Goal: Use online tool/utility: Utilize a website feature to perform a specific function

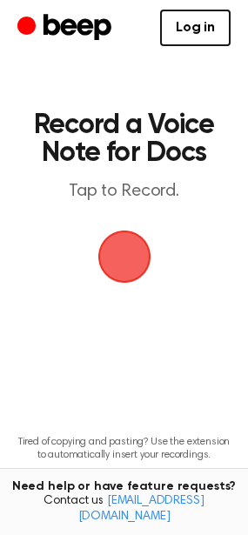
click at [119, 263] on span "button" at bounding box center [123, 257] width 53 height 53
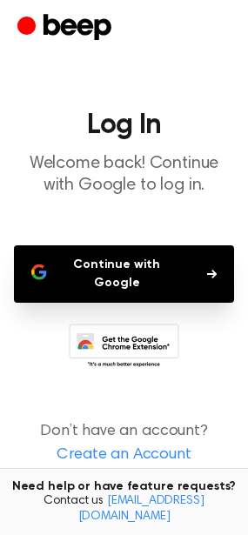
click at [119, 263] on button "Continue with Google" at bounding box center [124, 273] width 220 height 57
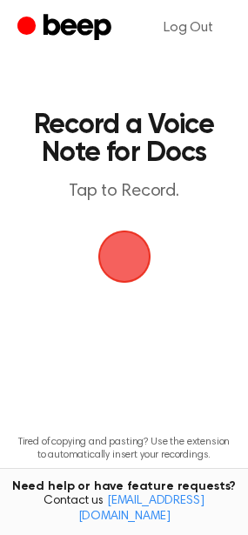
click at [124, 236] on span "button" at bounding box center [124, 256] width 49 height 49
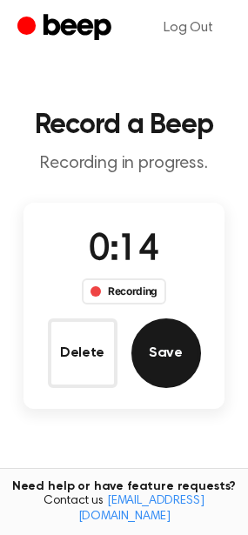
click at [180, 346] on button "Save" at bounding box center [166, 353] width 70 height 70
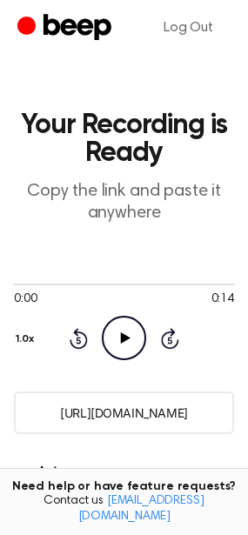
click at [126, 339] on icon at bounding box center [126, 337] width 10 height 11
click at [126, 339] on icon at bounding box center [124, 337] width 8 height 11
click at [126, 339] on icon at bounding box center [126, 337] width 10 height 11
click at [126, 339] on icon at bounding box center [124, 337] width 8 height 11
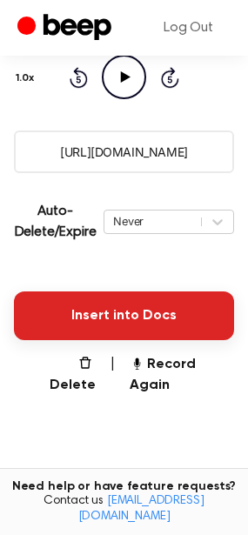
click at [91, 304] on button "Insert into Docs" at bounding box center [124, 315] width 220 height 49
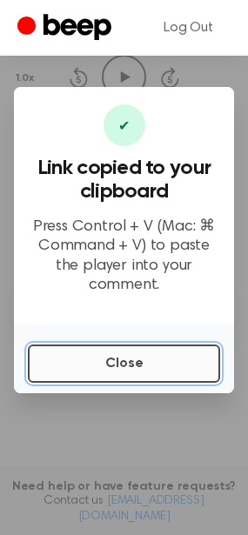
click at [112, 347] on button "Close" at bounding box center [124, 364] width 192 height 38
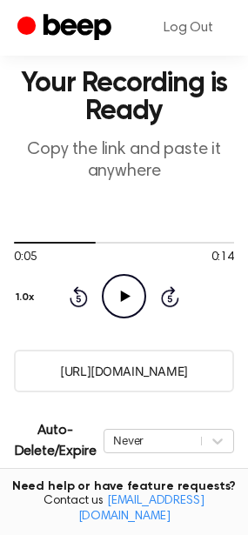
scroll to position [0, 0]
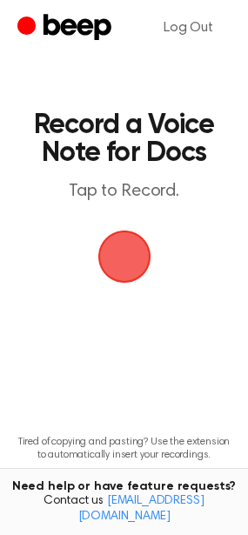
click at [129, 263] on span "button" at bounding box center [124, 256] width 49 height 49
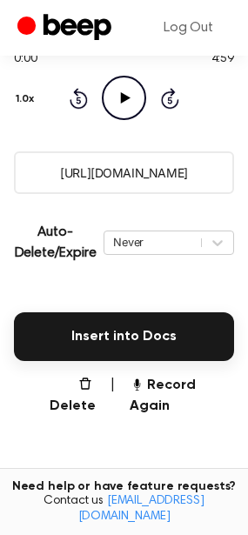
scroll to position [348, 0]
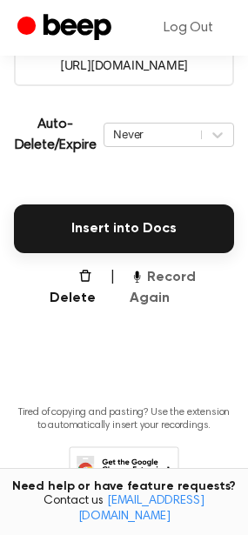
click at [198, 282] on button "Record Again" at bounding box center [182, 288] width 104 height 42
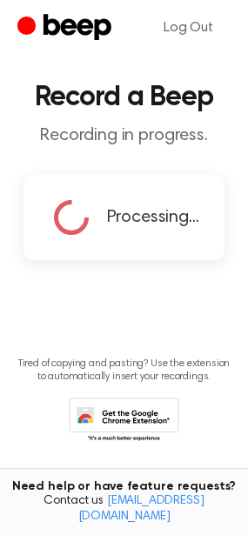
scroll to position [42, 0]
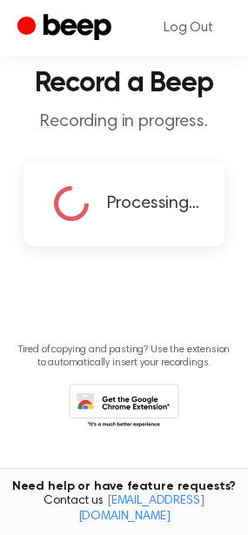
click at [165, 284] on main "Record a Beep Recording in progress. Processing... Tired of copying and pasting…" at bounding box center [124, 219] width 248 height 522
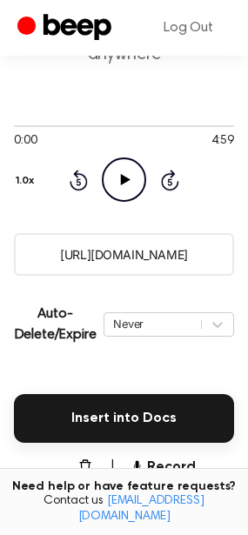
scroll to position [216, 0]
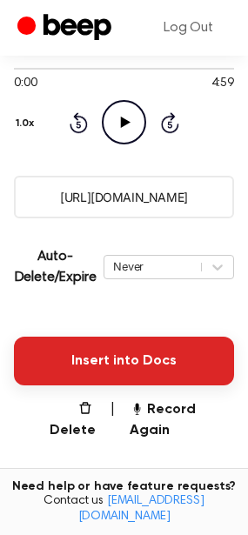
click at [212, 361] on button "Insert into Docs" at bounding box center [124, 361] width 220 height 49
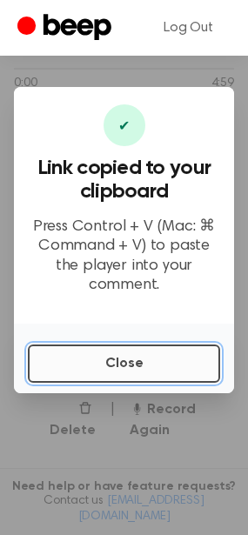
click at [195, 345] on button "Close" at bounding box center [124, 364] width 192 height 38
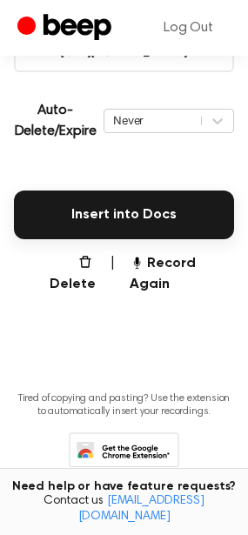
scroll to position [390, 0]
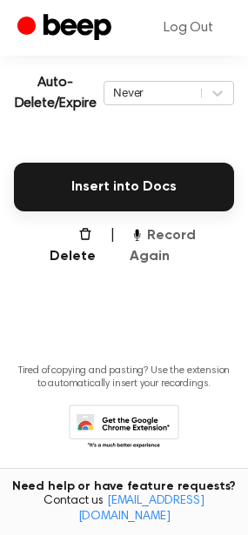
click at [160, 233] on button "Record Again" at bounding box center [182, 246] width 104 height 42
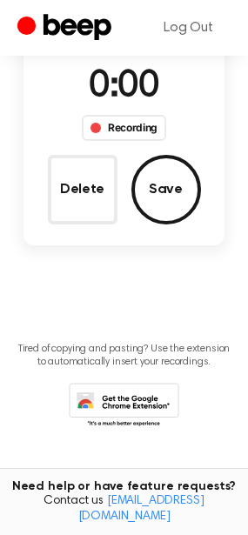
scroll to position [163, 0]
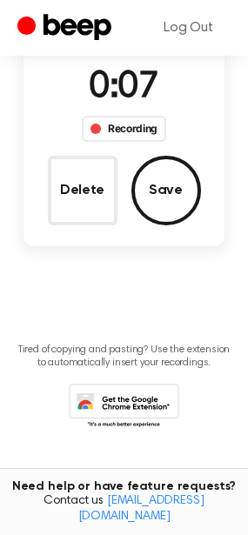
click at [118, 177] on div "Delete Save" at bounding box center [124, 191] width 153 height 70
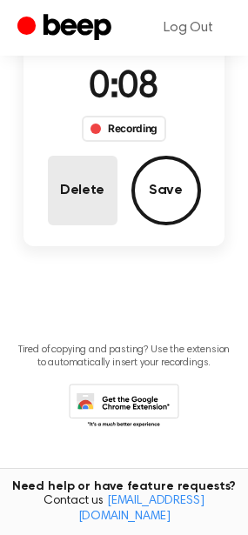
click at [111, 188] on button "Delete" at bounding box center [83, 191] width 70 height 70
